Goal: Task Accomplishment & Management: Complete application form

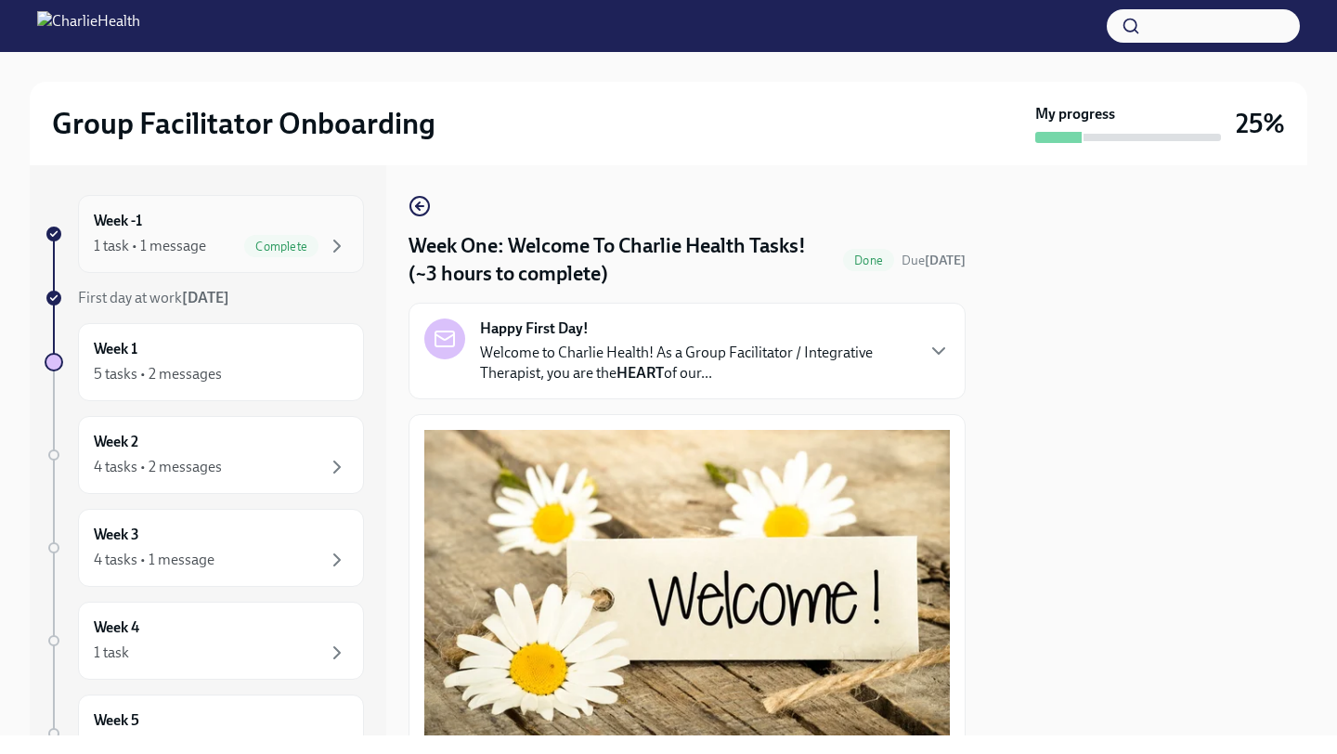
click at [282, 235] on div "Complete" at bounding box center [281, 246] width 74 height 22
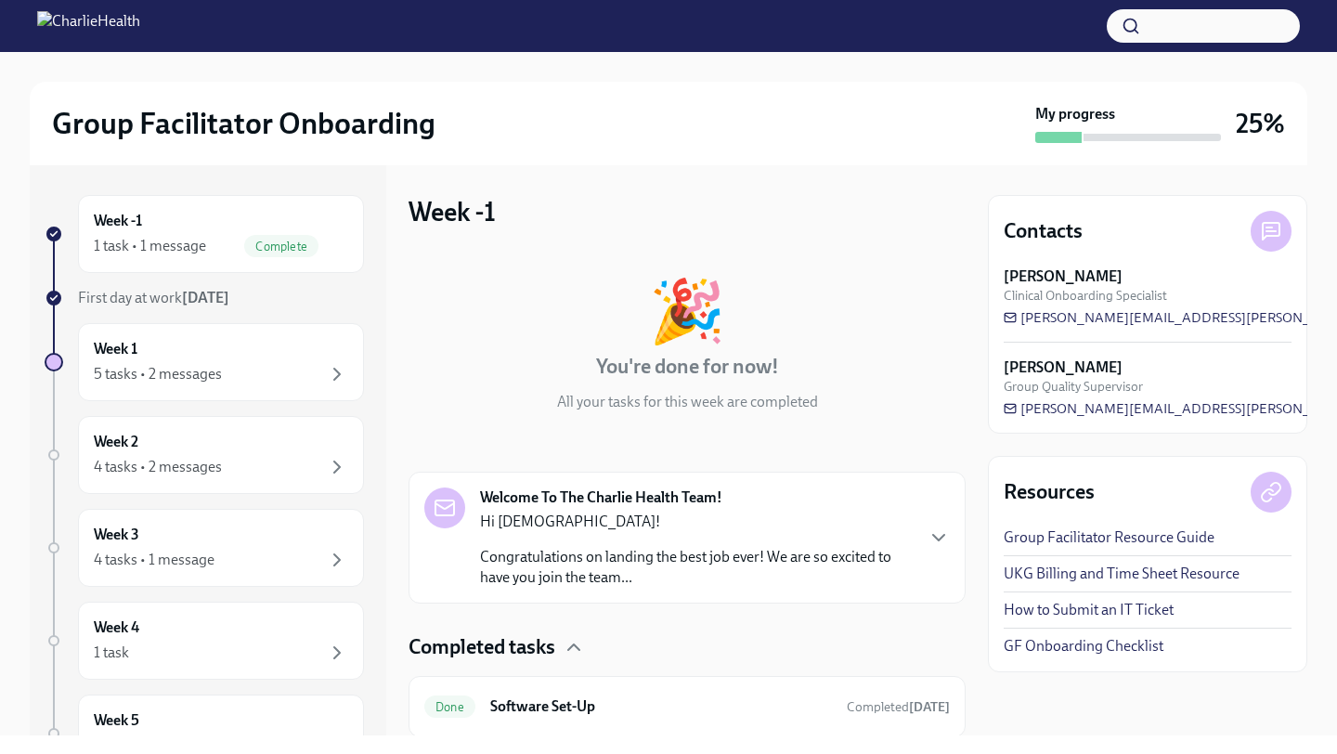
scroll to position [61, 0]
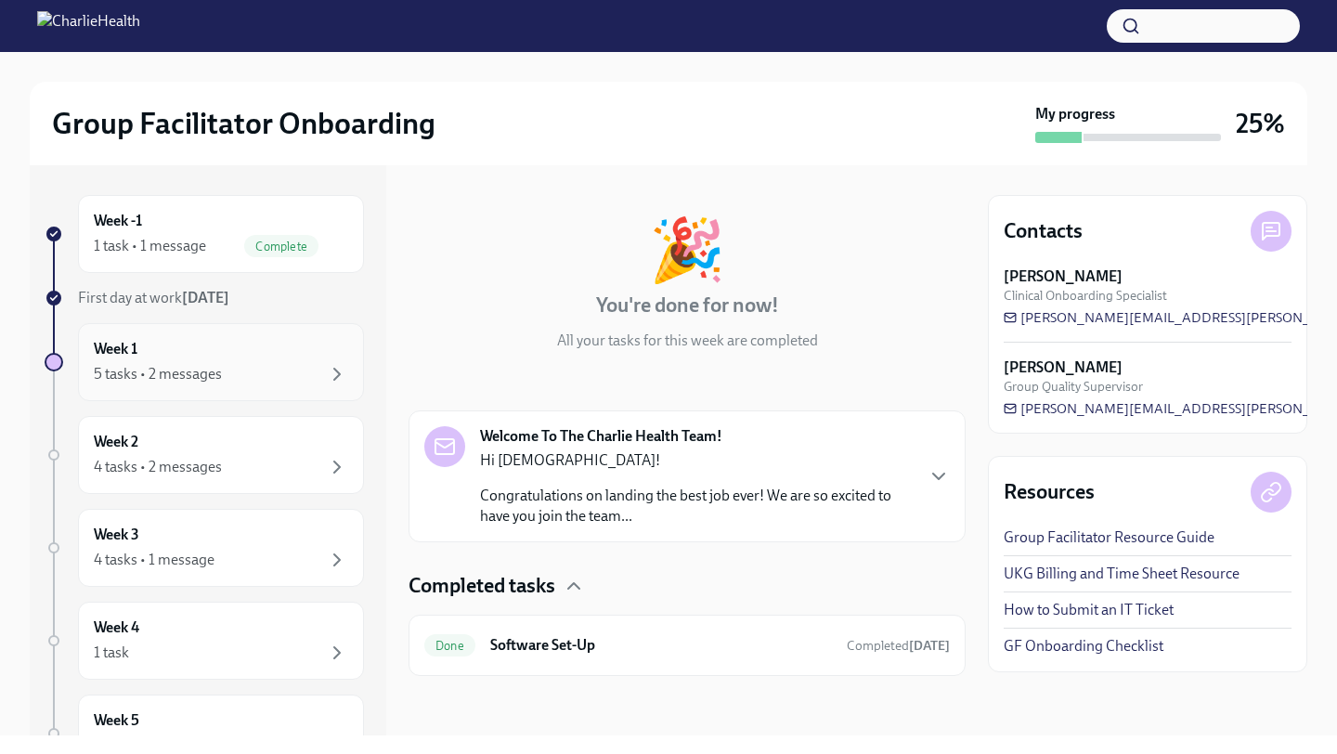
click at [178, 368] on div "5 tasks • 2 messages" at bounding box center [158, 374] width 128 height 20
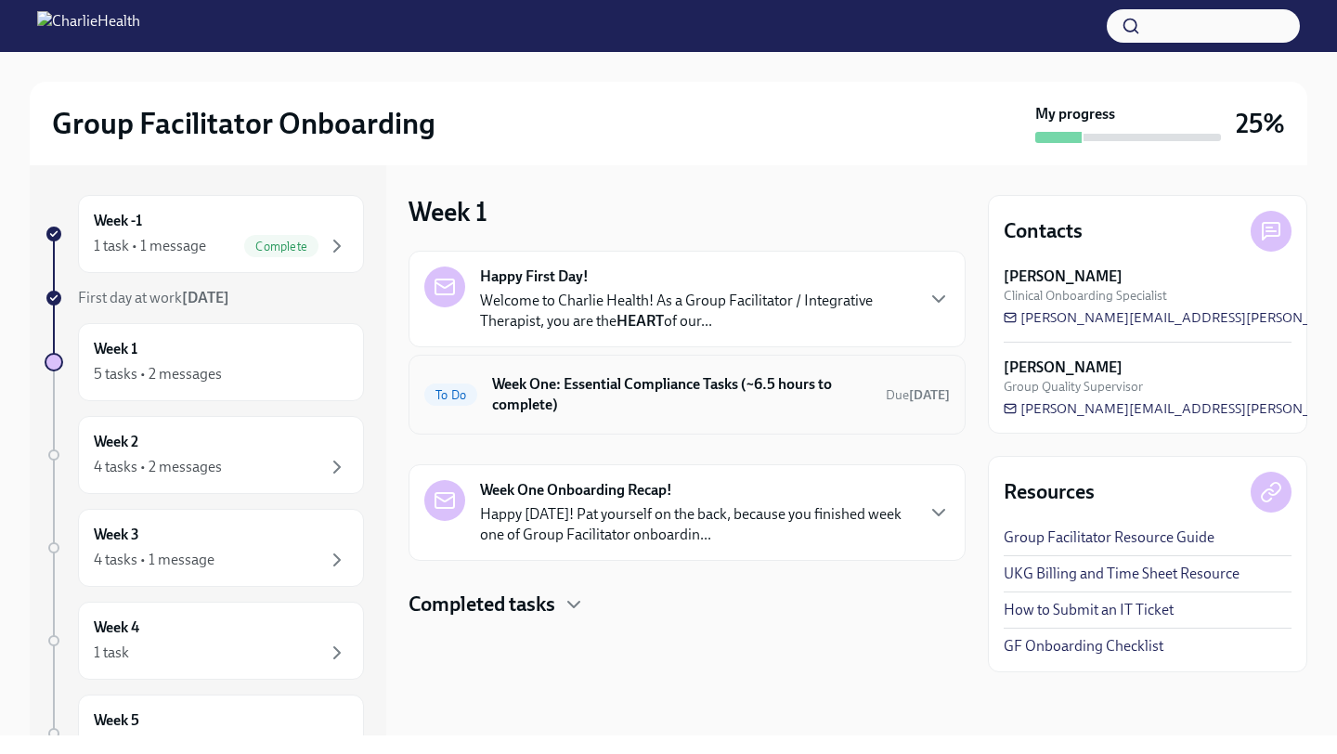
click at [612, 415] on div "To Do Week One: Essential Compliance Tasks (~6.5 hours to complete) Due [DATE]" at bounding box center [687, 394] width 526 height 48
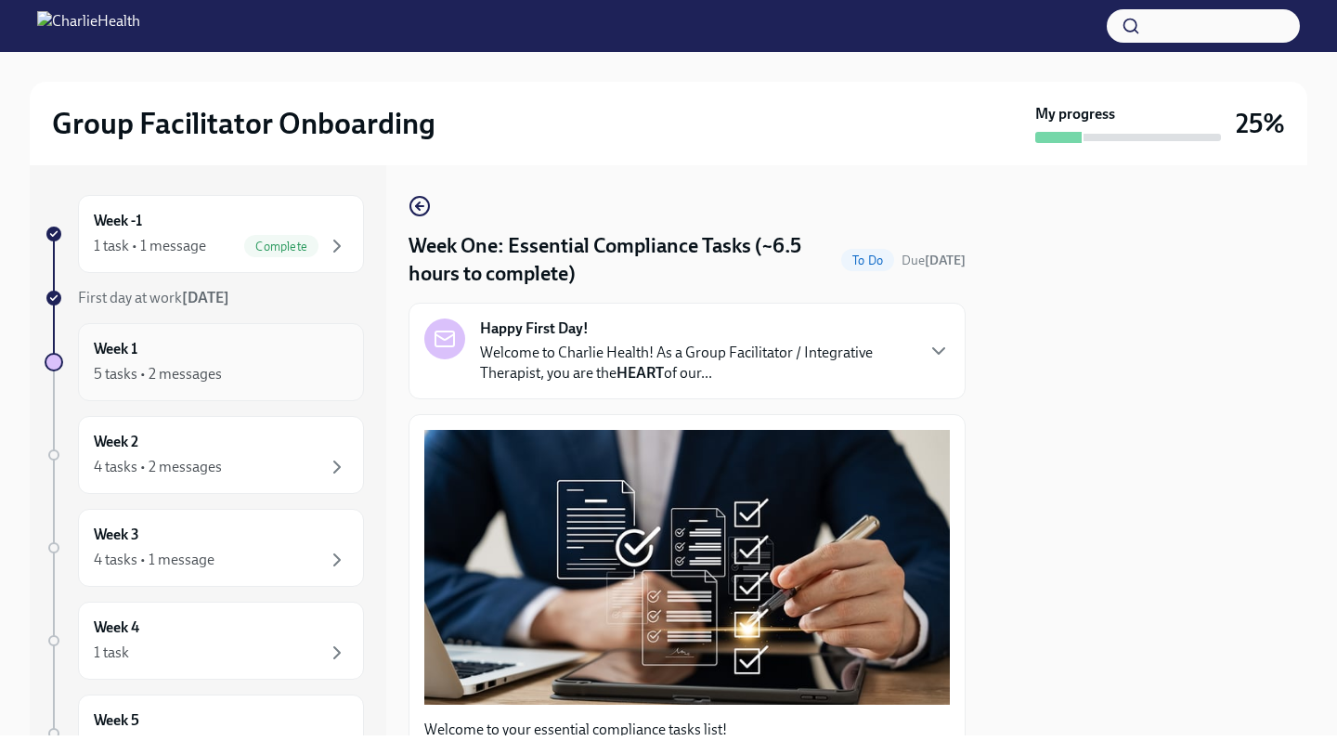
click at [218, 362] on div "Week 1 5 tasks • 2 messages" at bounding box center [221, 362] width 254 height 46
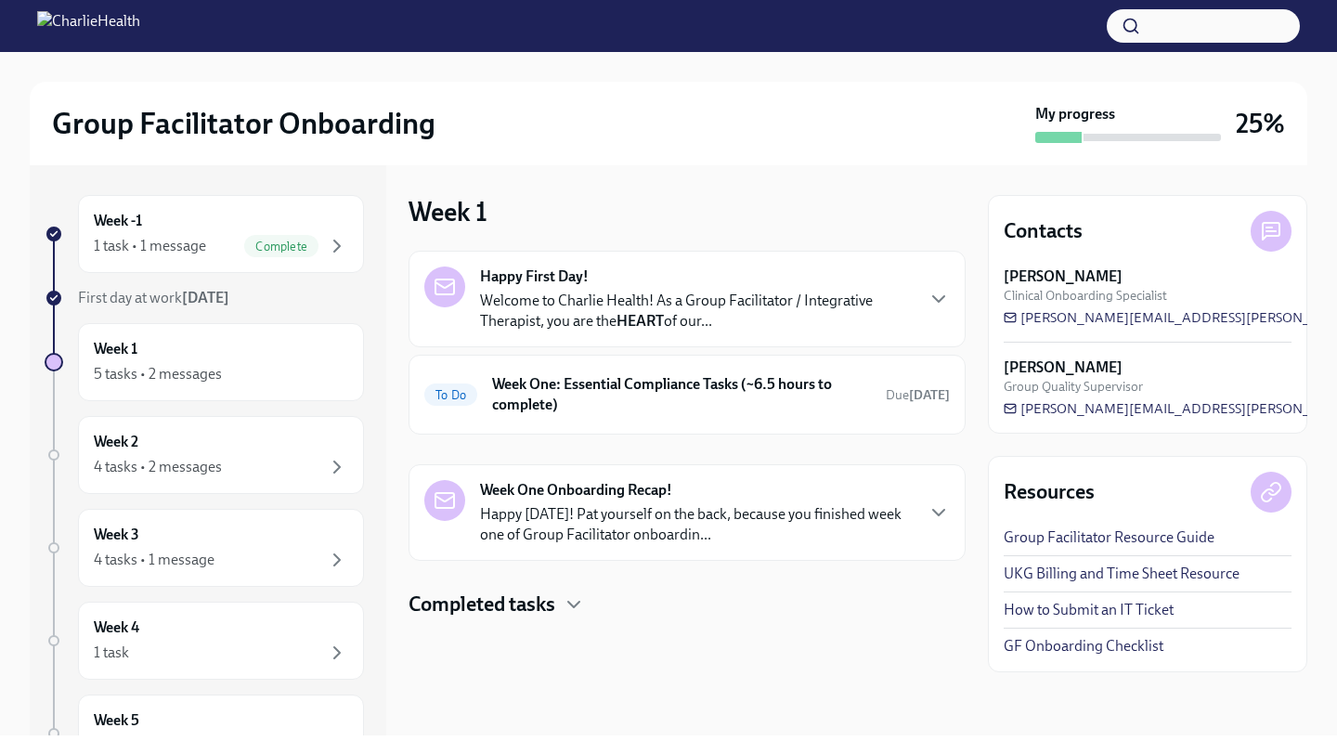
click at [581, 526] on p "Happy [DATE]! Pat yourself on the back, because you finished week one of Group …" at bounding box center [696, 524] width 433 height 41
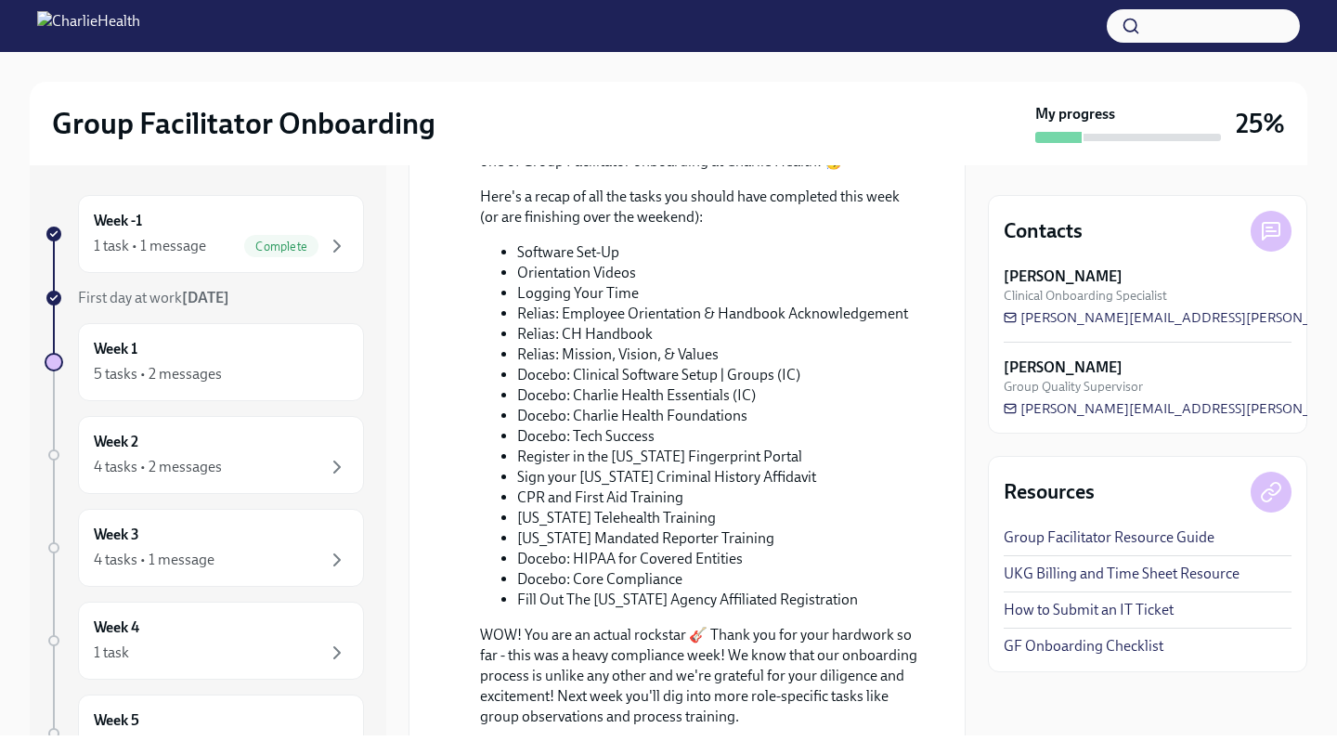
scroll to position [690, 0]
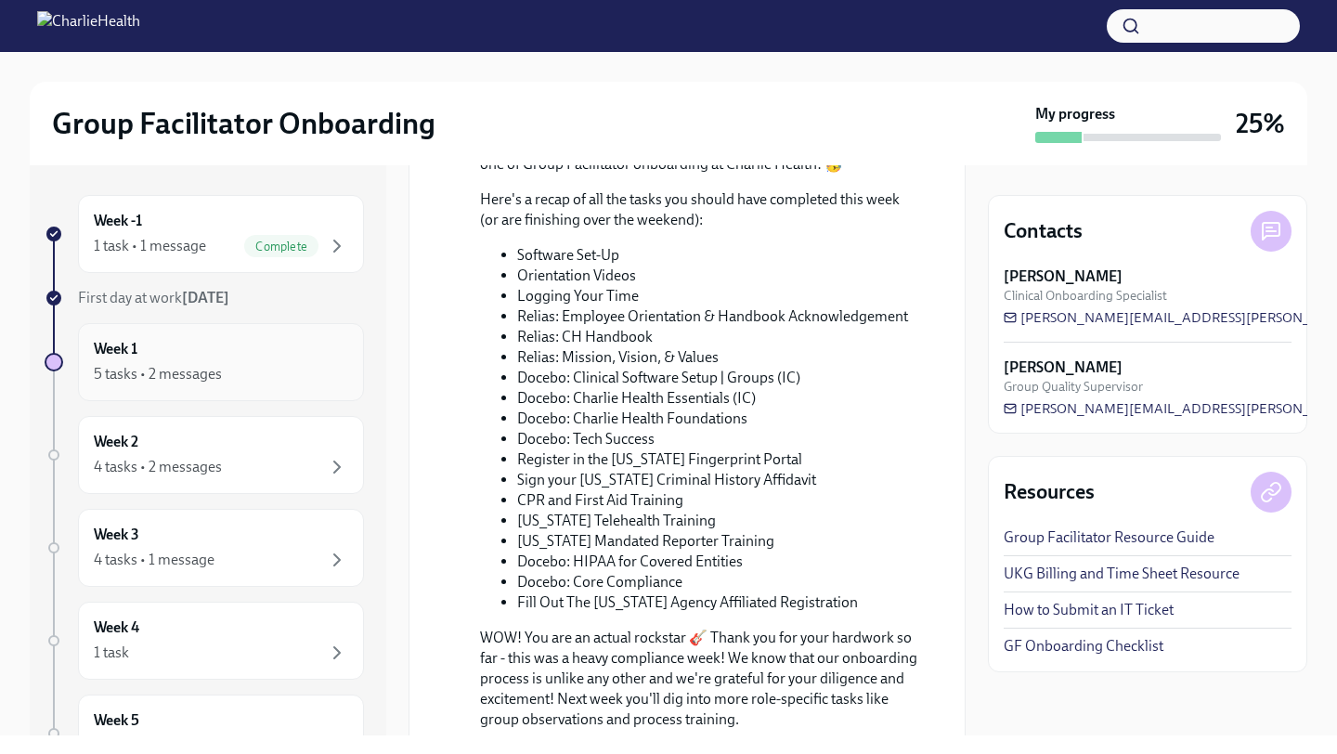
click at [223, 376] on div "5 tasks • 2 messages" at bounding box center [221, 374] width 254 height 22
click at [190, 448] on div "Week 2 4 tasks • 2 messages" at bounding box center [221, 455] width 254 height 46
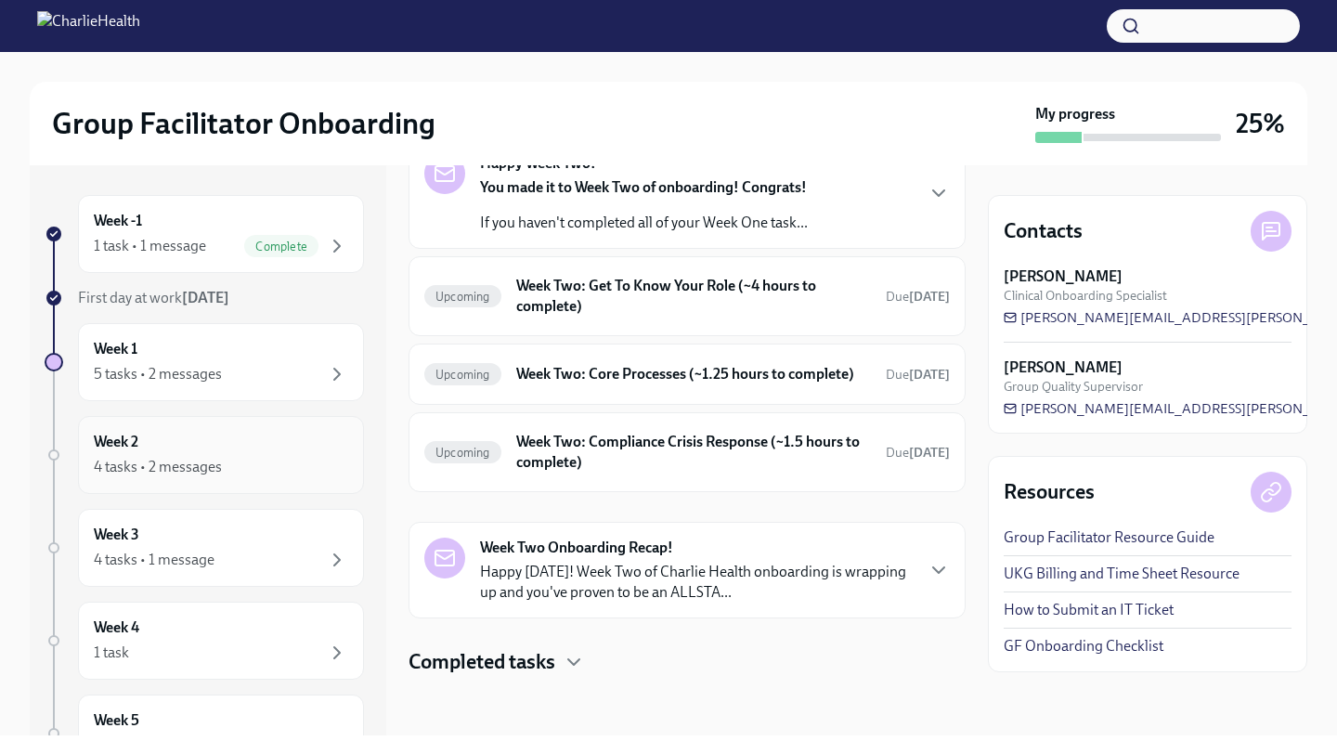
click at [339, 451] on div "Week 2 4 tasks • 2 messages" at bounding box center [221, 455] width 254 height 46
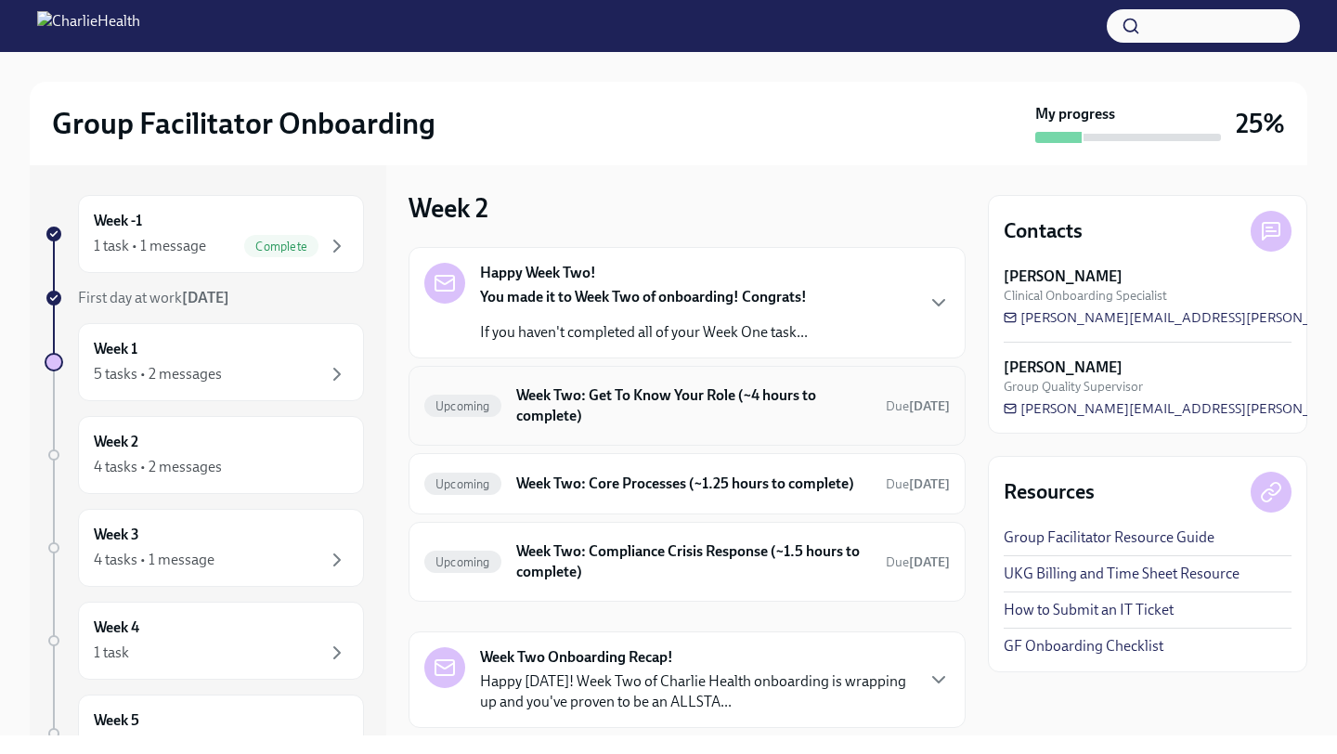
scroll to position [0, 0]
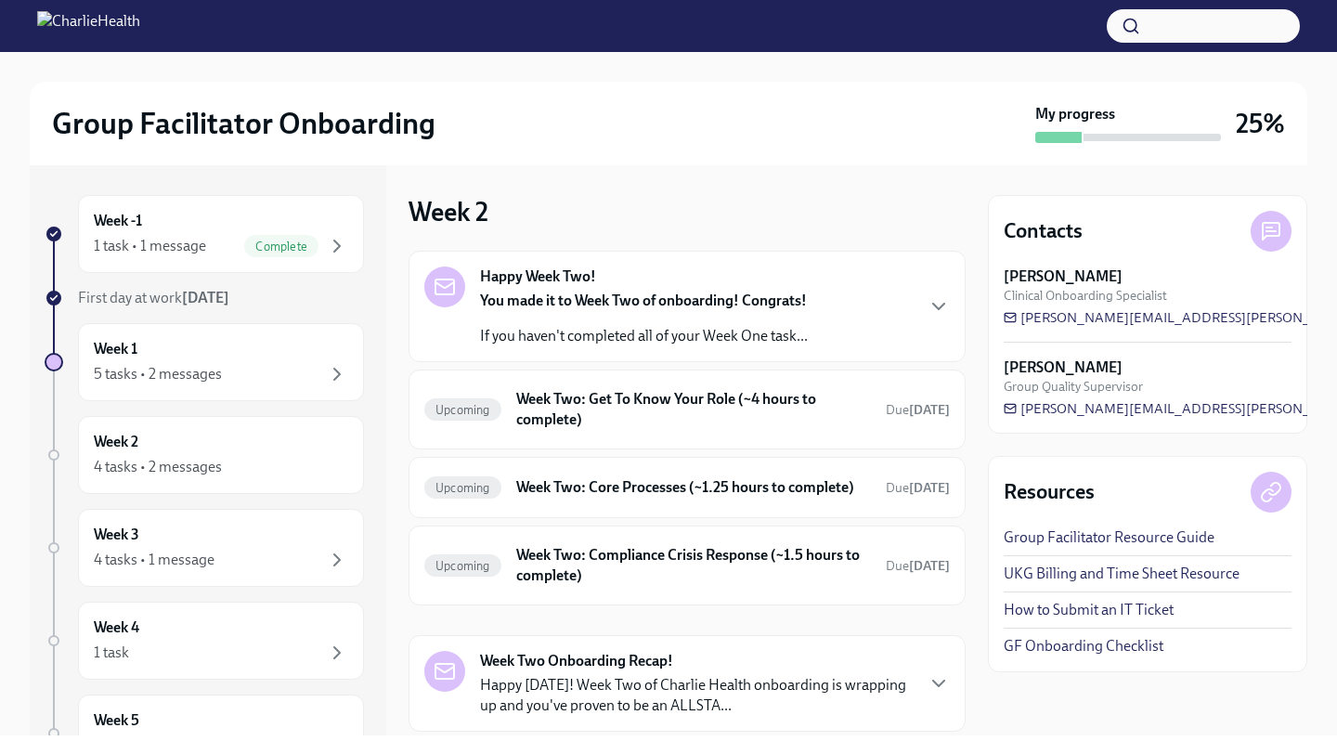
click at [619, 317] on div "You made it to Week Two of onboarding! Congrats! If you haven't completed all o…" at bounding box center [644, 319] width 328 height 56
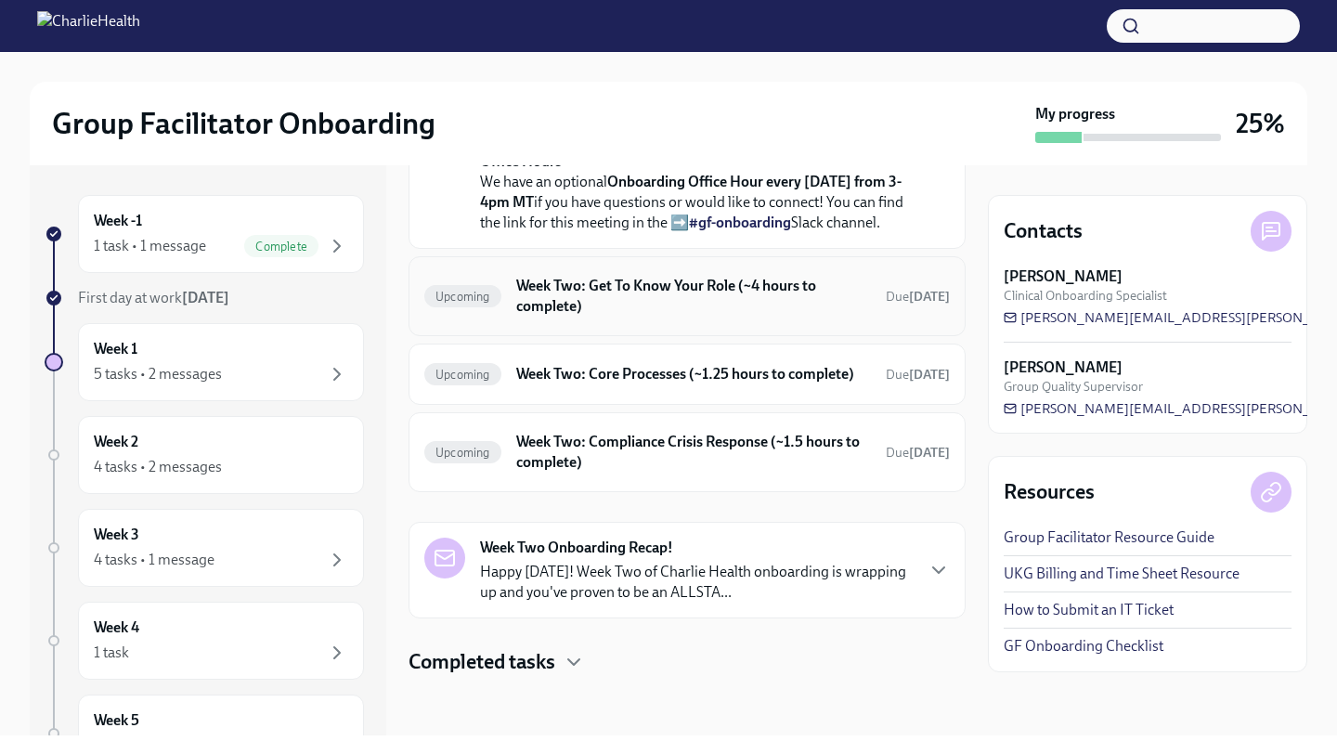
scroll to position [723, 0]
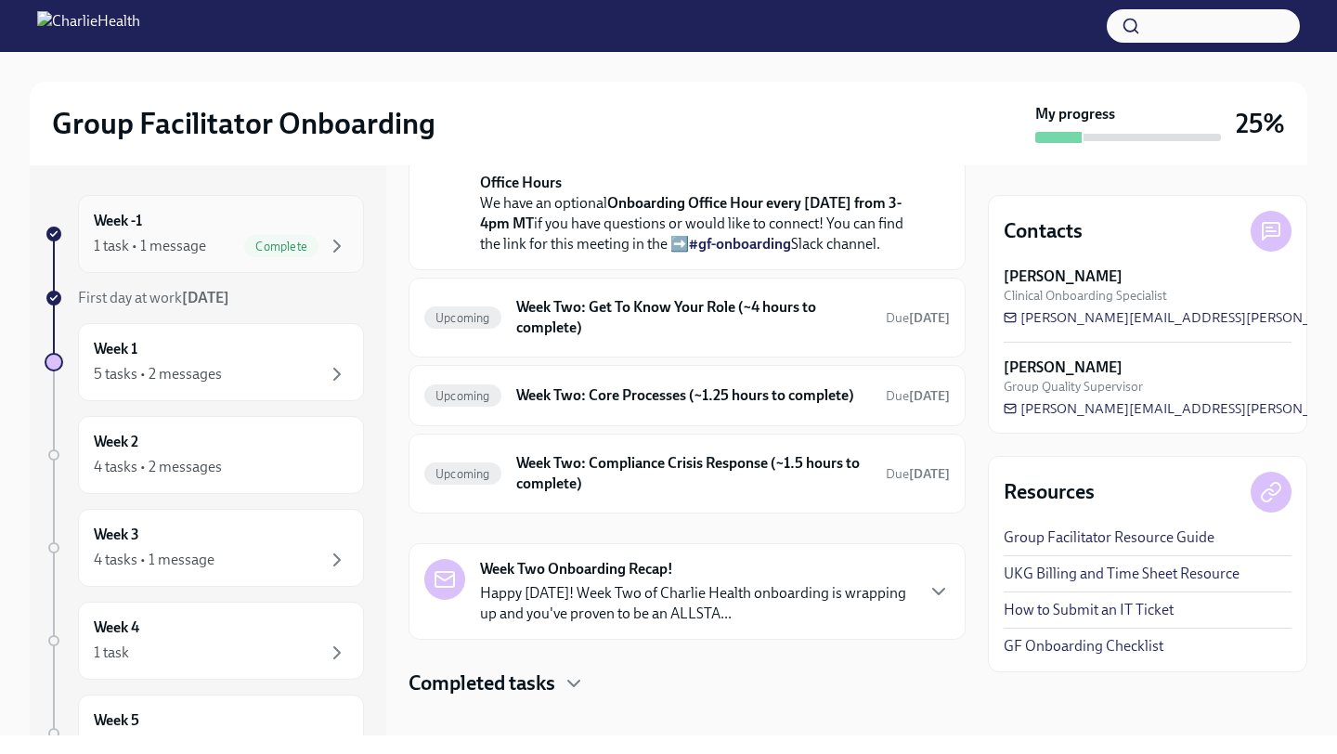
click at [204, 249] on div "1 task • 1 message" at bounding box center [150, 246] width 112 height 20
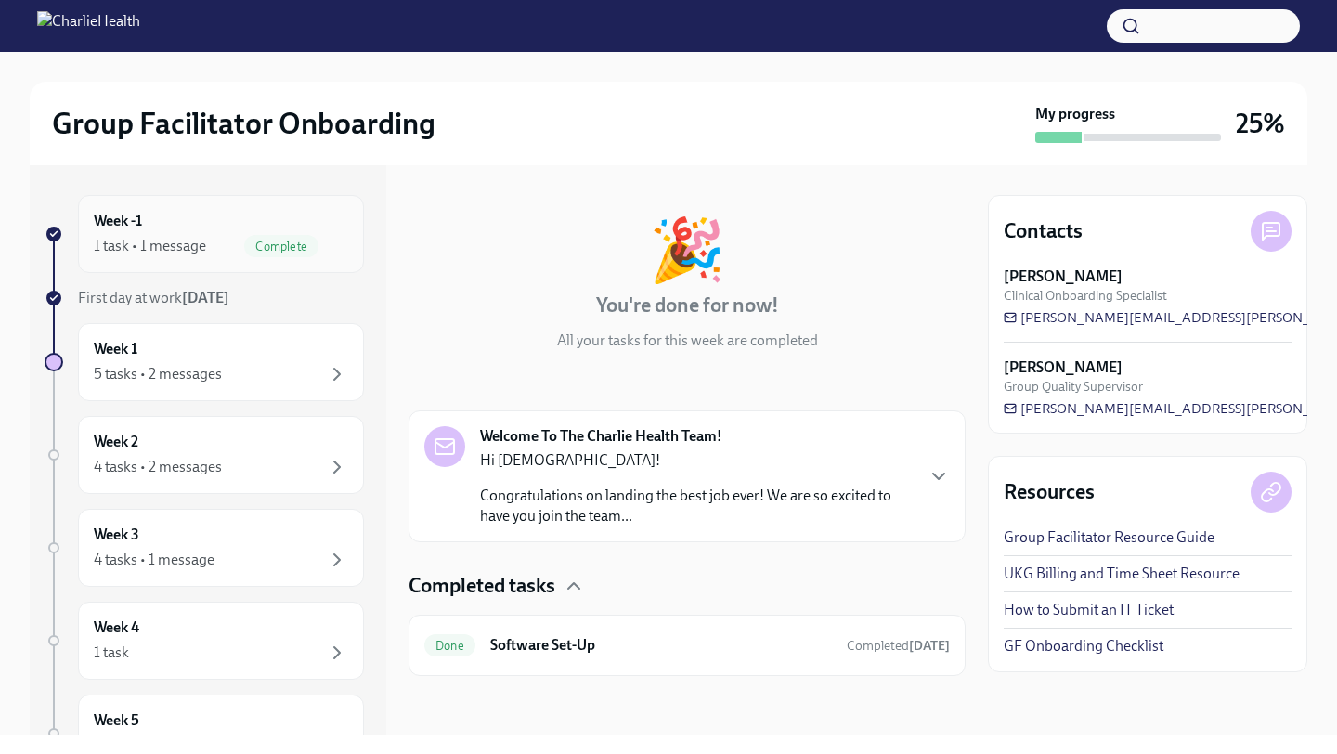
scroll to position [61, 0]
click at [608, 656] on div "Done Software Set-Up Completed [DATE]" at bounding box center [687, 645] width 526 height 30
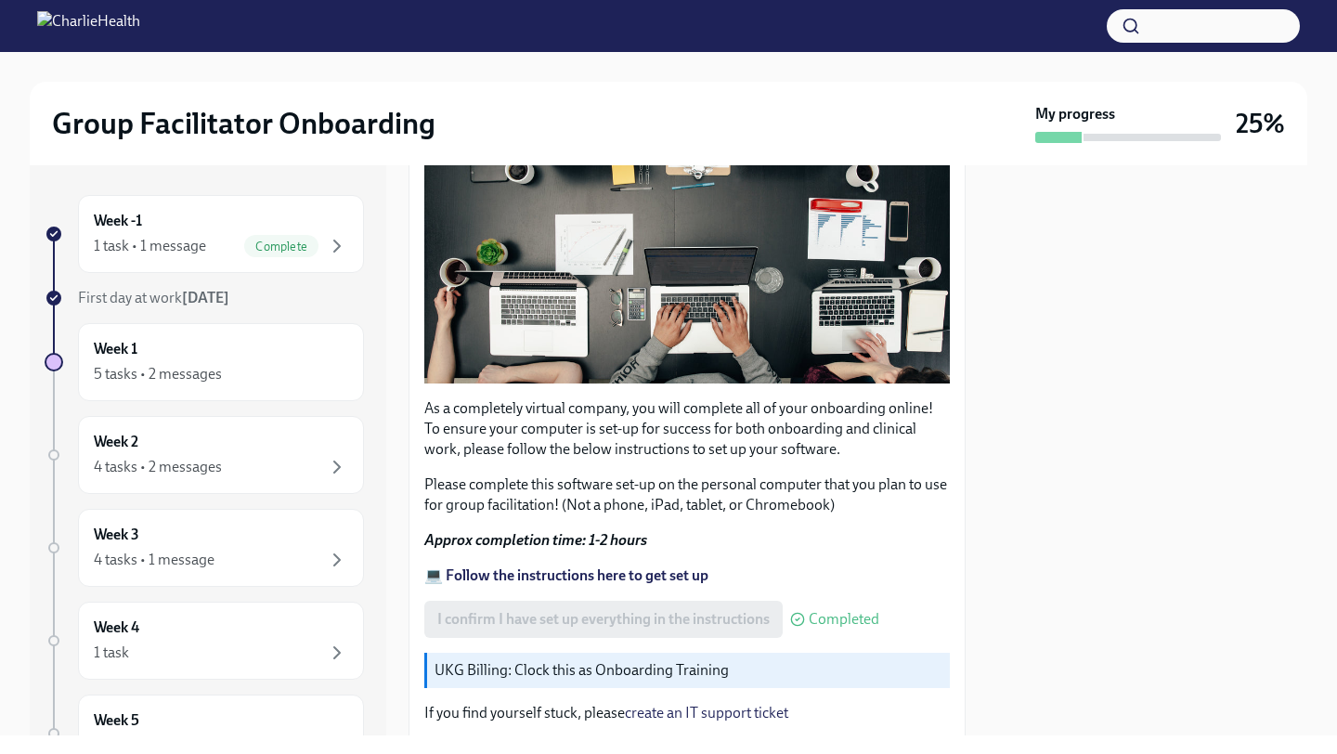
scroll to position [364, 0]
click at [617, 578] on strong "💻 Follow the instructions here to get set up" at bounding box center [566, 576] width 284 height 18
click at [277, 235] on div "Complete" at bounding box center [281, 246] width 74 height 22
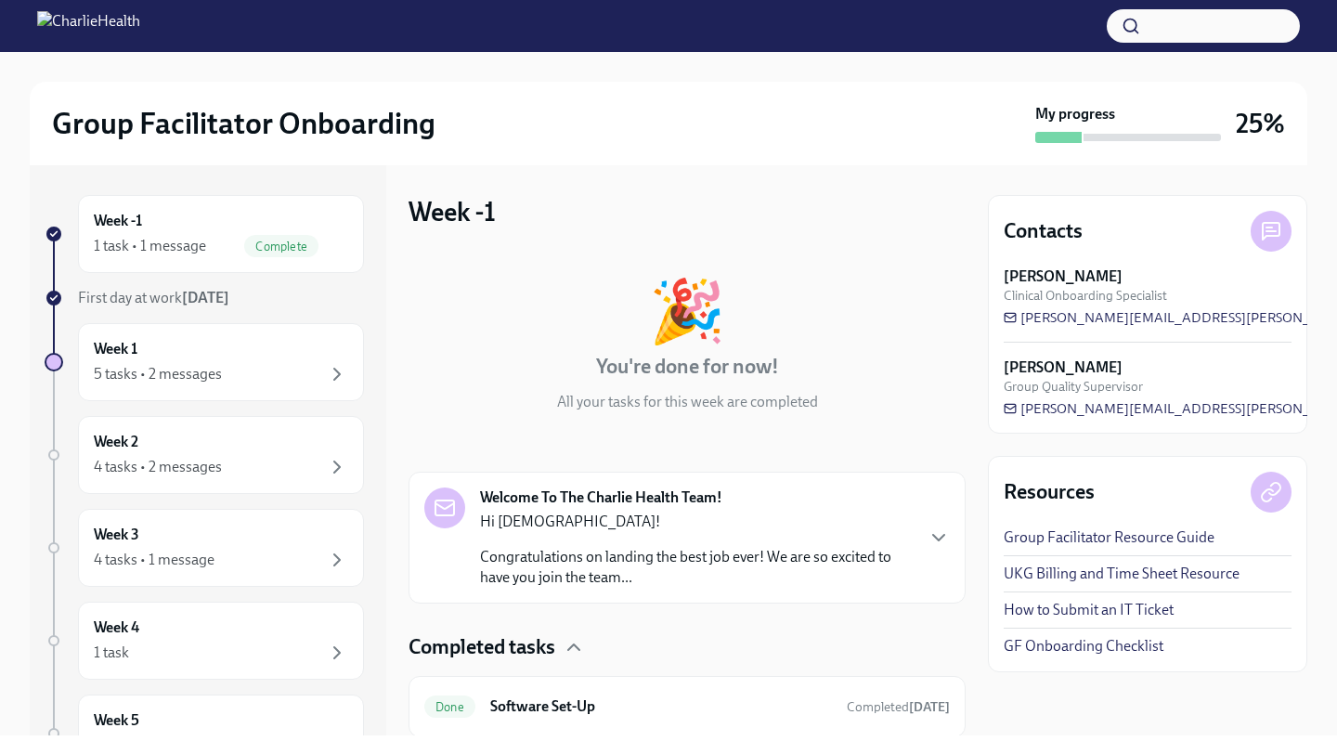
scroll to position [61, 0]
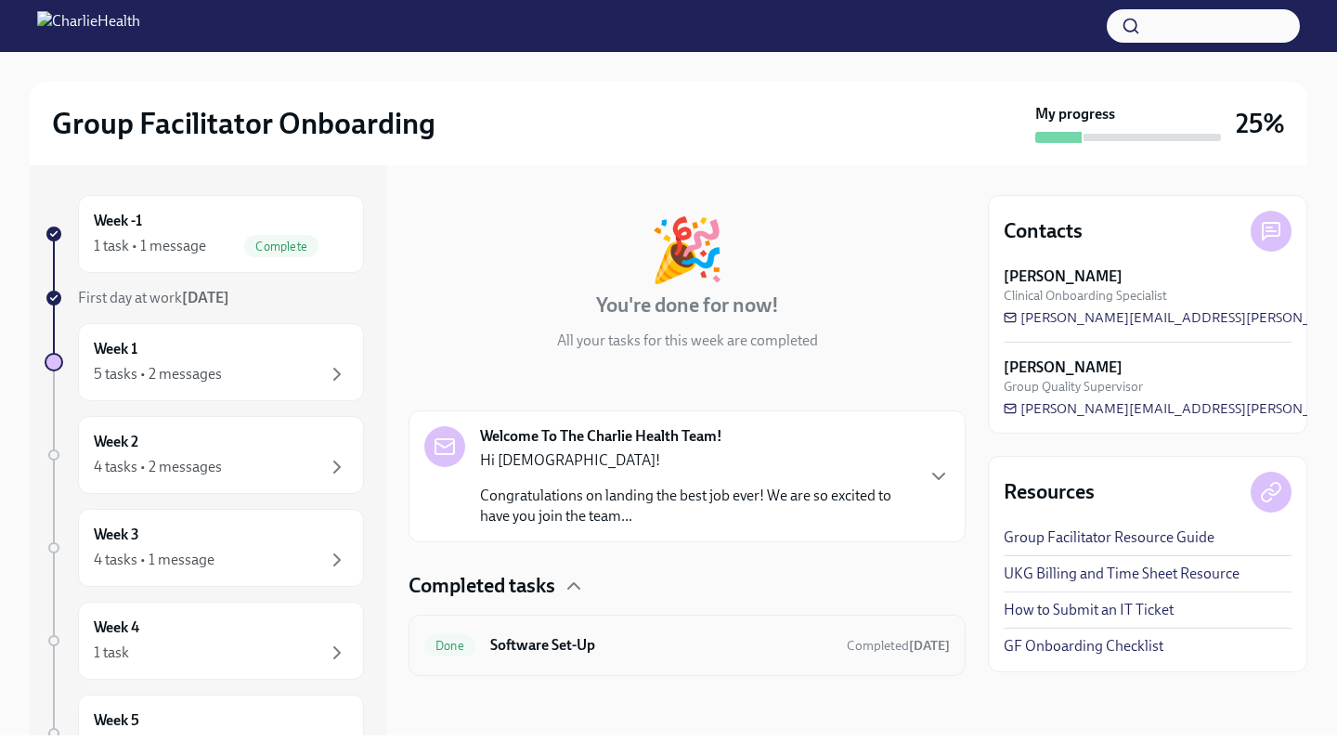
click at [648, 649] on h6 "Software Set-Up" at bounding box center [661, 645] width 342 height 20
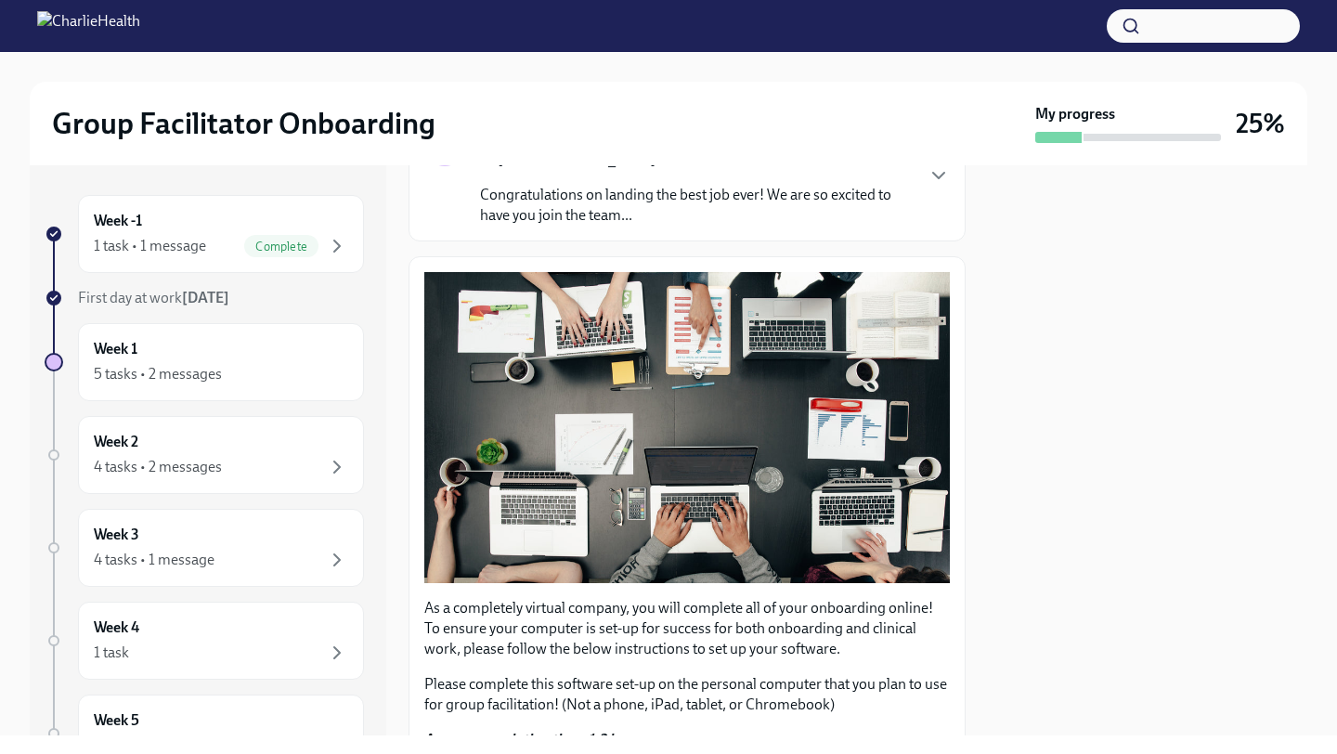
scroll to position [503, 0]
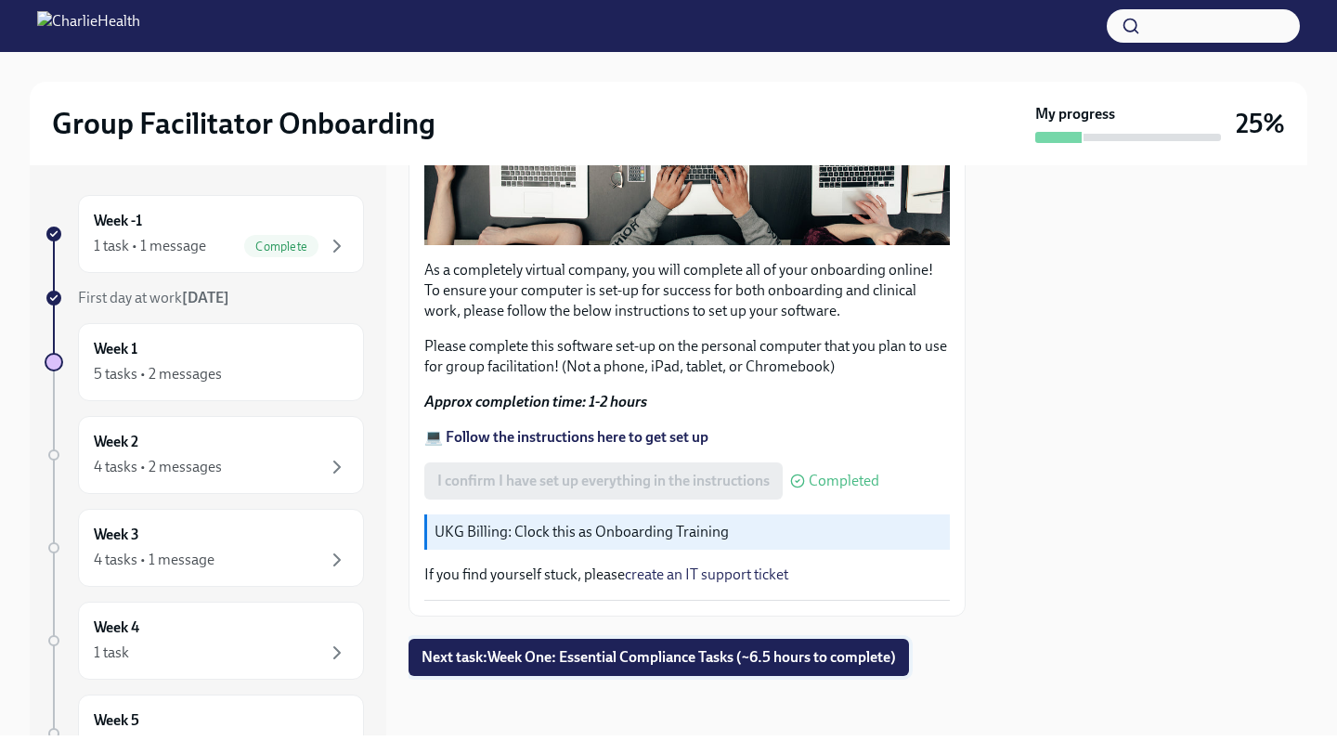
click at [647, 648] on span "Next task : Week One: Essential Compliance Tasks (~6.5 hours to complete)" at bounding box center [659, 657] width 474 height 19
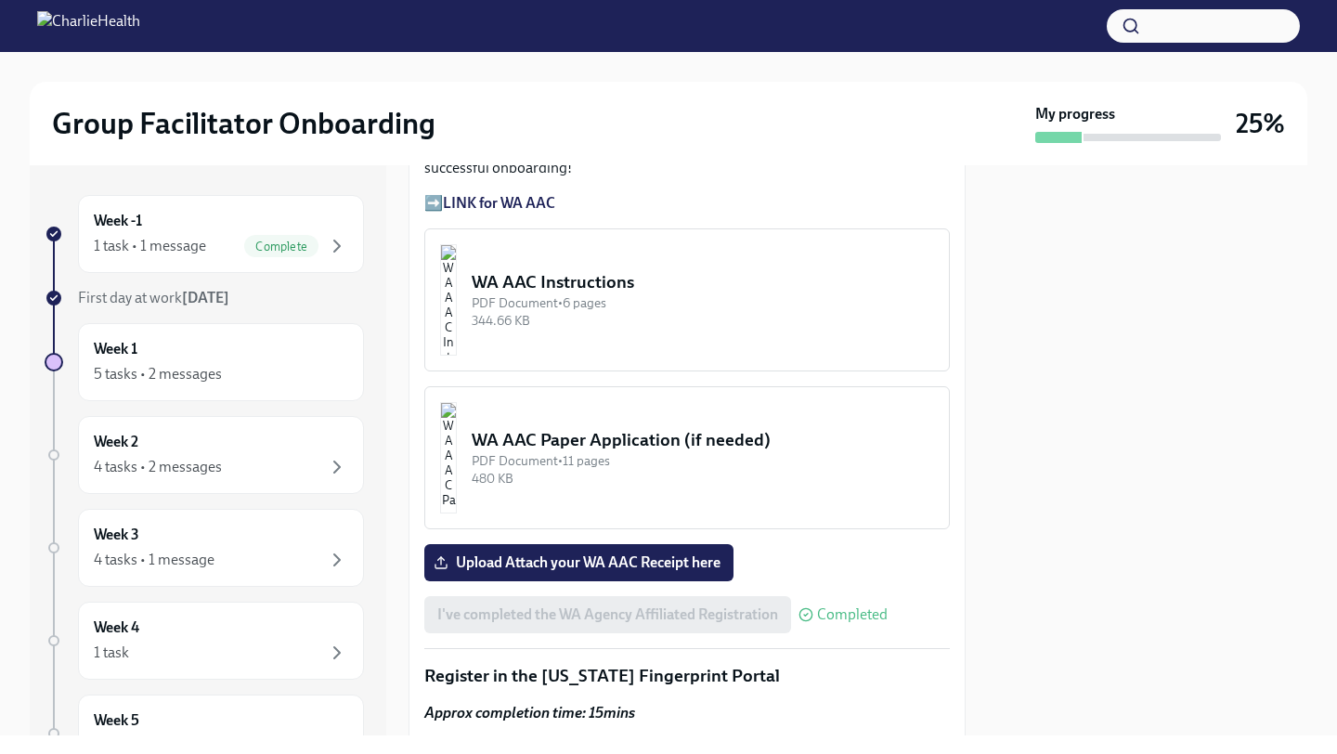
scroll to position [1669, 0]
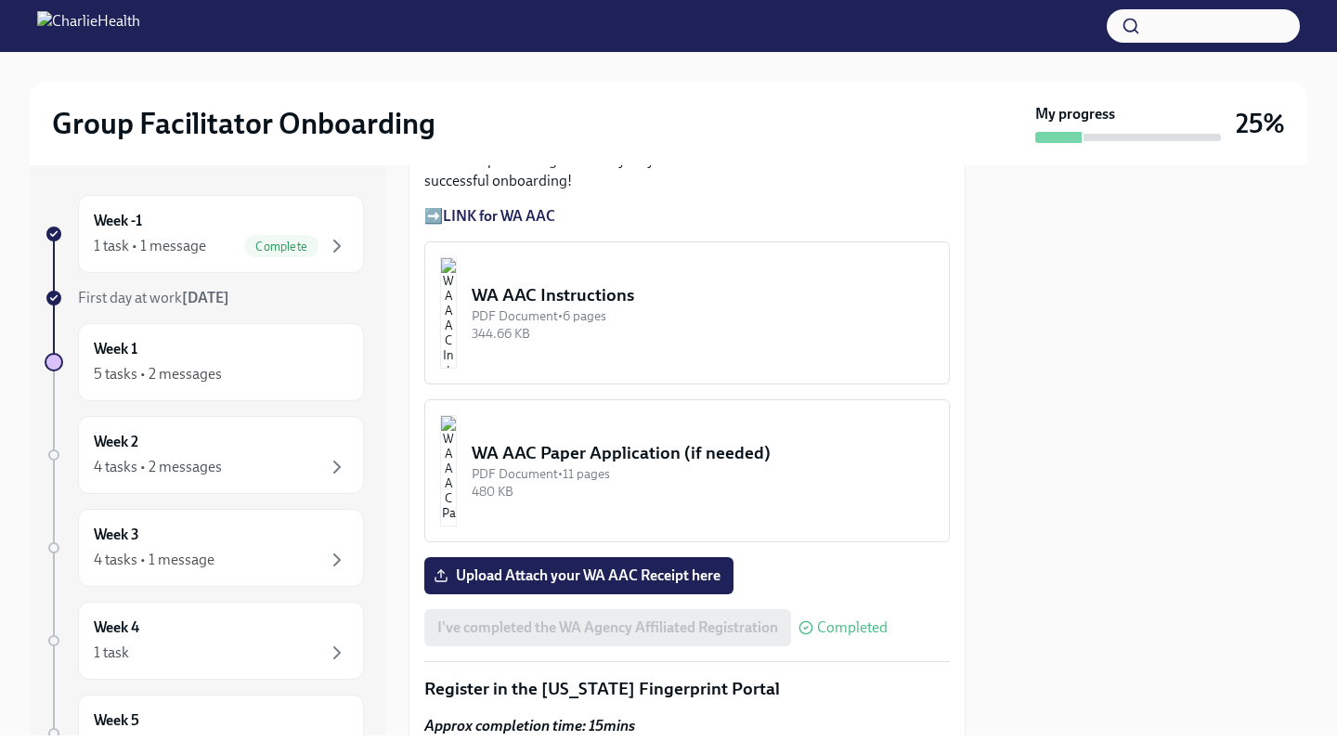
click at [490, 215] on strong "LINK for WA AAC" at bounding box center [499, 216] width 112 height 18
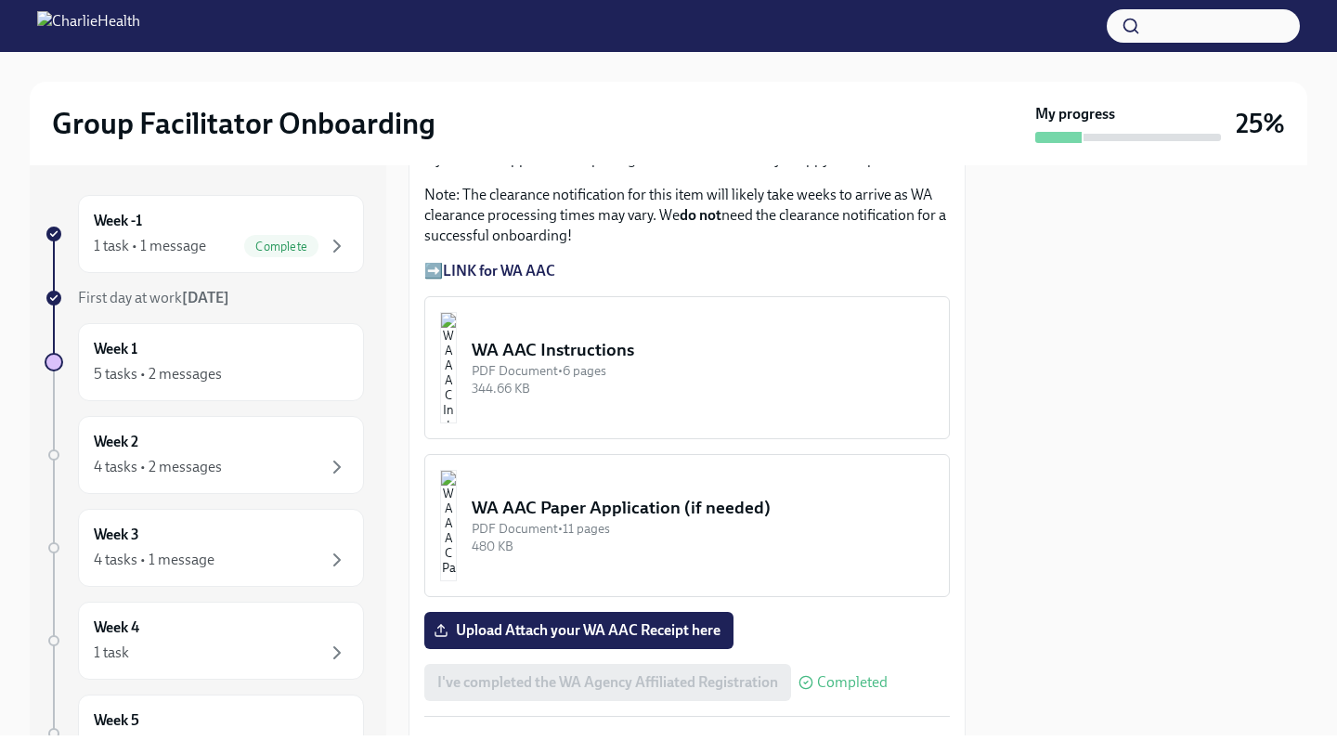
scroll to position [1613, 0]
click at [552, 619] on label "Upload Attach your WA AAC Receipt here" at bounding box center [578, 631] width 309 height 37
click at [0, 0] on input "Upload Attach your WA AAC Receipt here" at bounding box center [0, 0] width 0 height 0
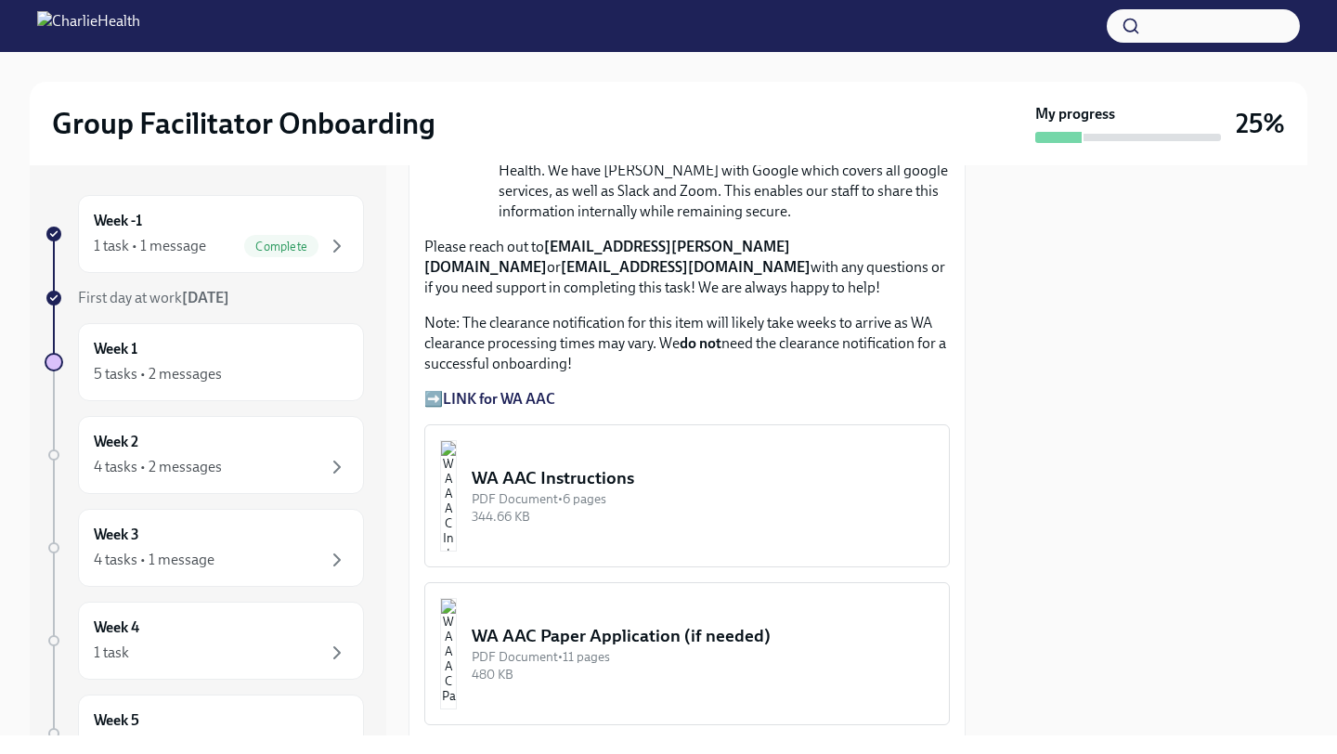
scroll to position [1482, 0]
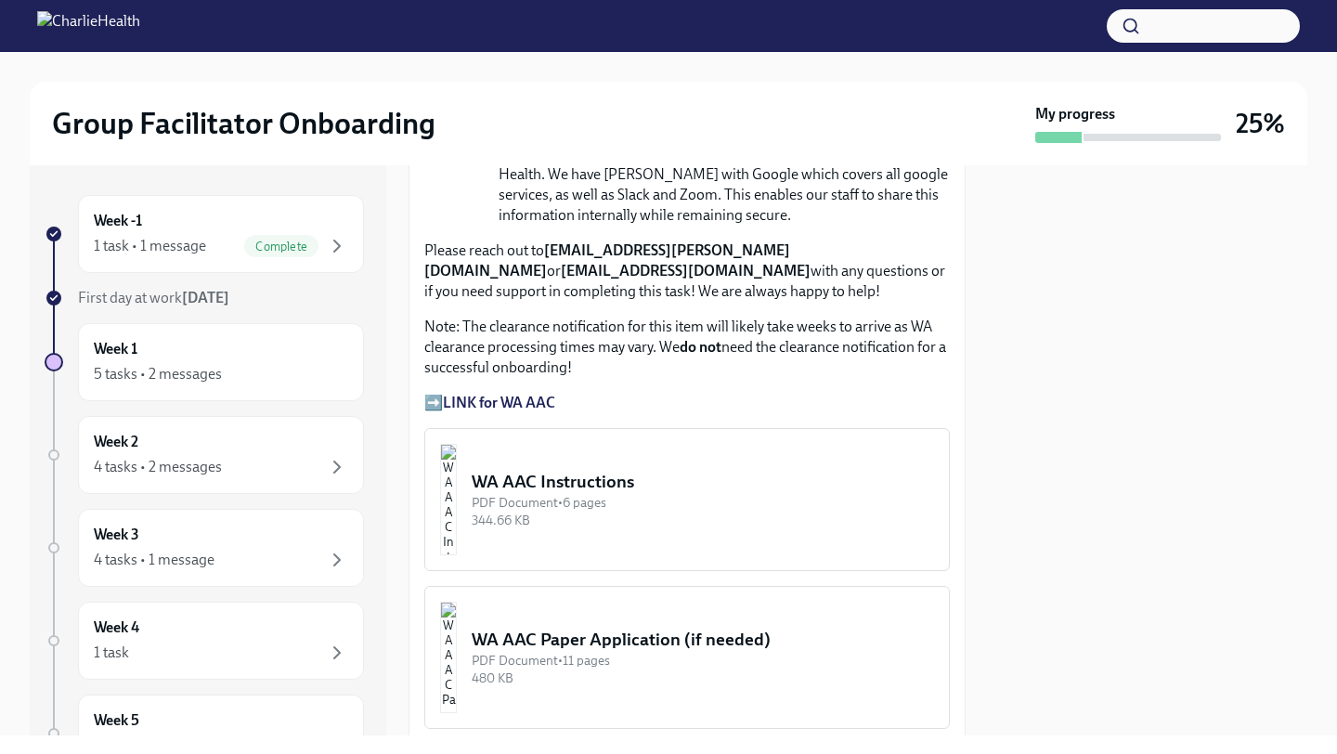
click at [544, 403] on strong "LINK for WA AAC" at bounding box center [499, 403] width 112 height 18
click at [212, 227] on div "Week -1 1 task • 1 message Complete" at bounding box center [221, 234] width 254 height 46
